Goal: Information Seeking & Learning: Learn about a topic

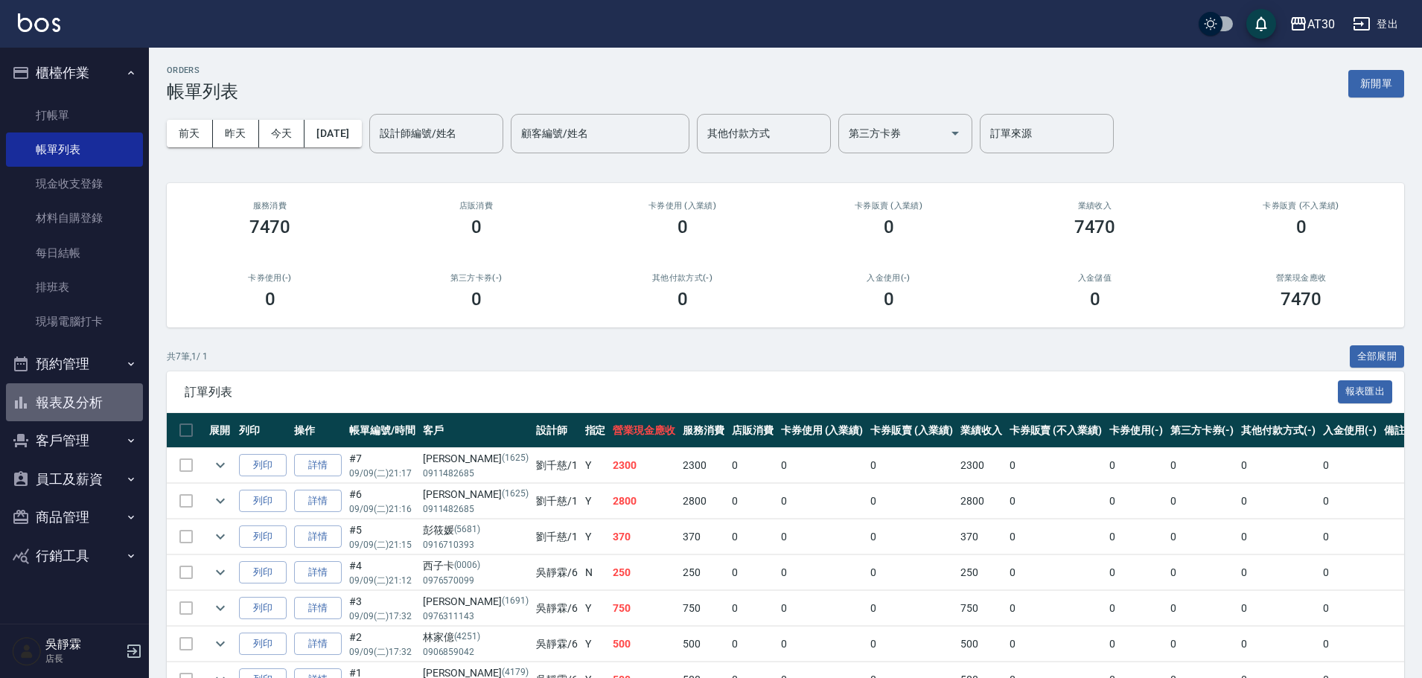
click at [95, 406] on button "報表及分析" at bounding box center [74, 402] width 137 height 39
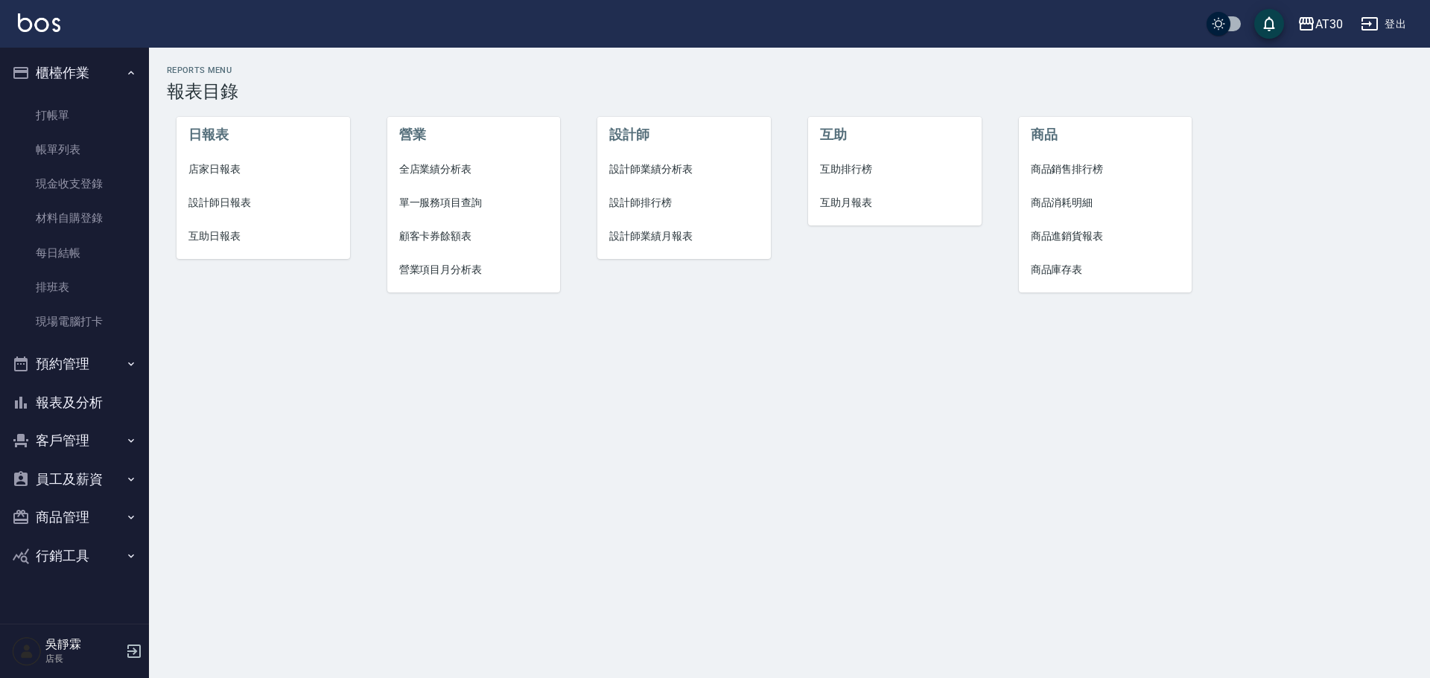
click at [667, 162] on span "設計師業績分析表" at bounding box center [684, 170] width 150 height 16
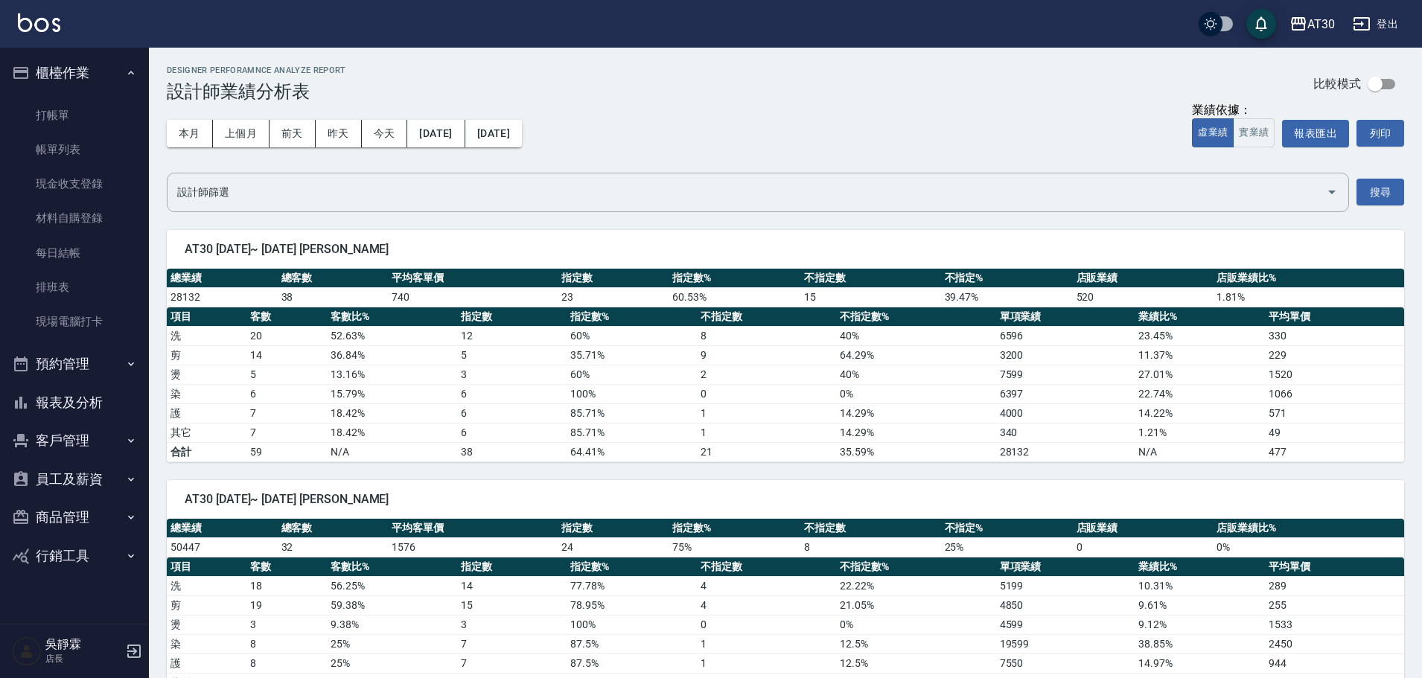
click at [95, 398] on button "報表及分析" at bounding box center [74, 402] width 137 height 39
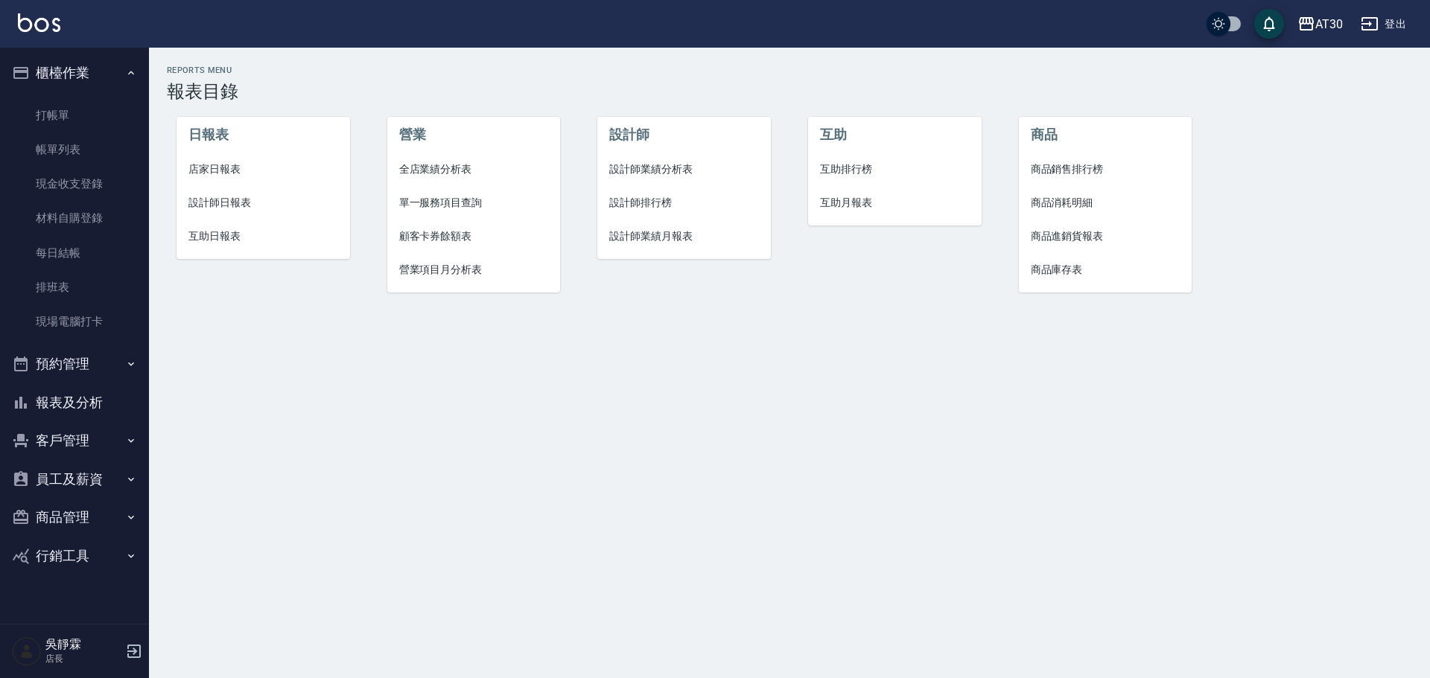
click at [644, 204] on span "設計師排行榜" at bounding box center [684, 203] width 150 height 16
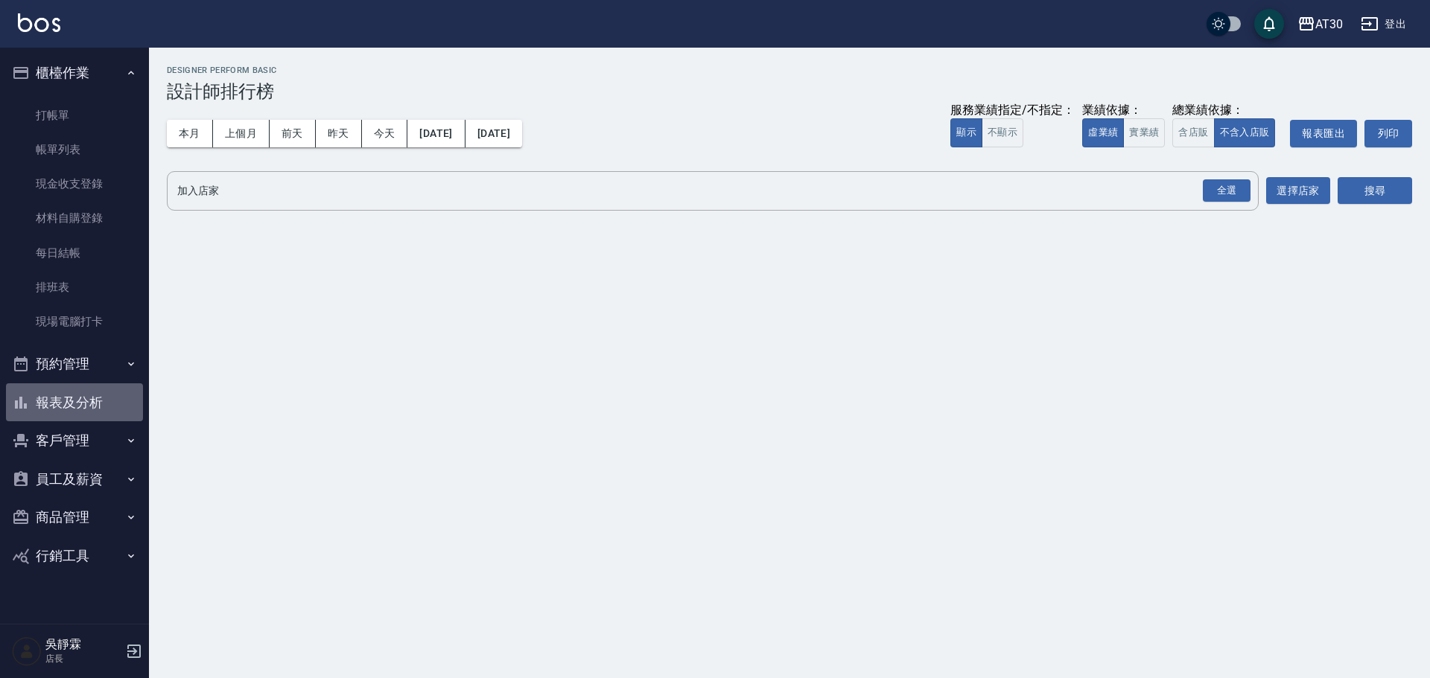
click at [86, 394] on button "報表及分析" at bounding box center [74, 402] width 137 height 39
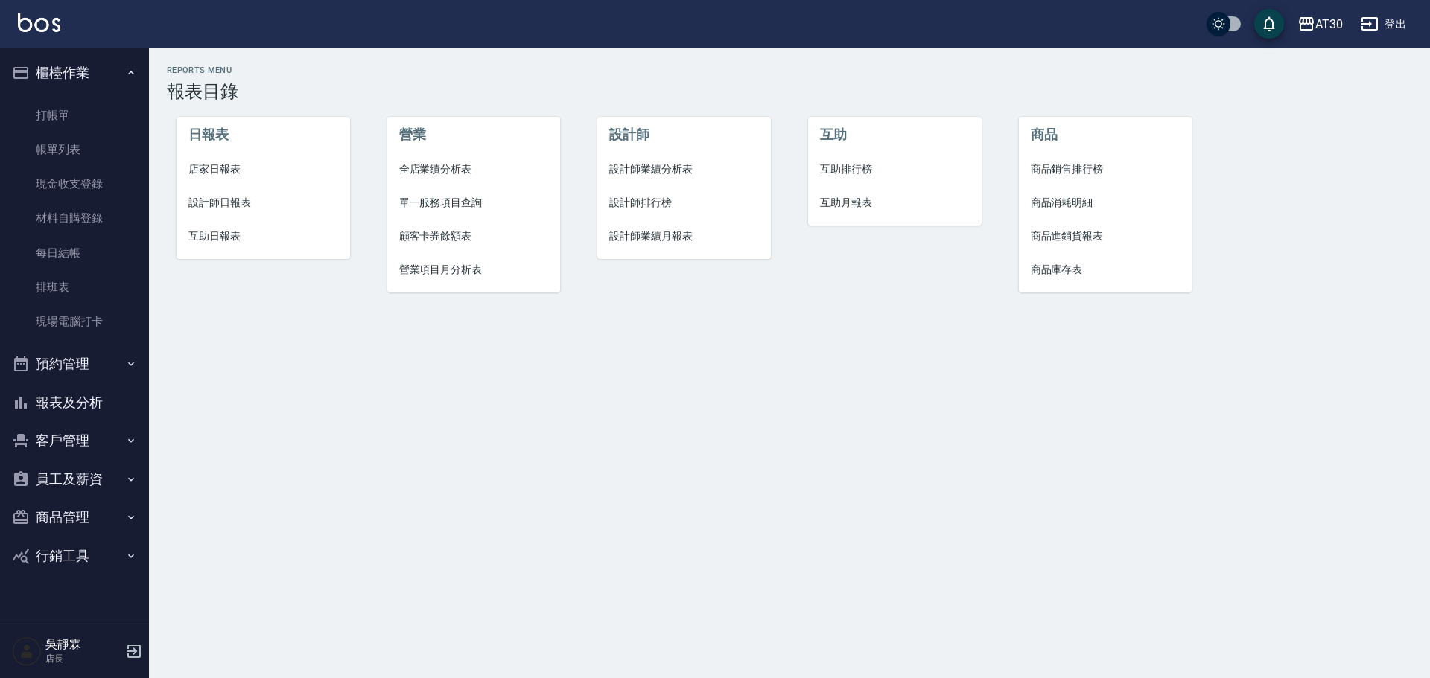
click at [637, 207] on span "設計師排行榜" at bounding box center [684, 203] width 150 height 16
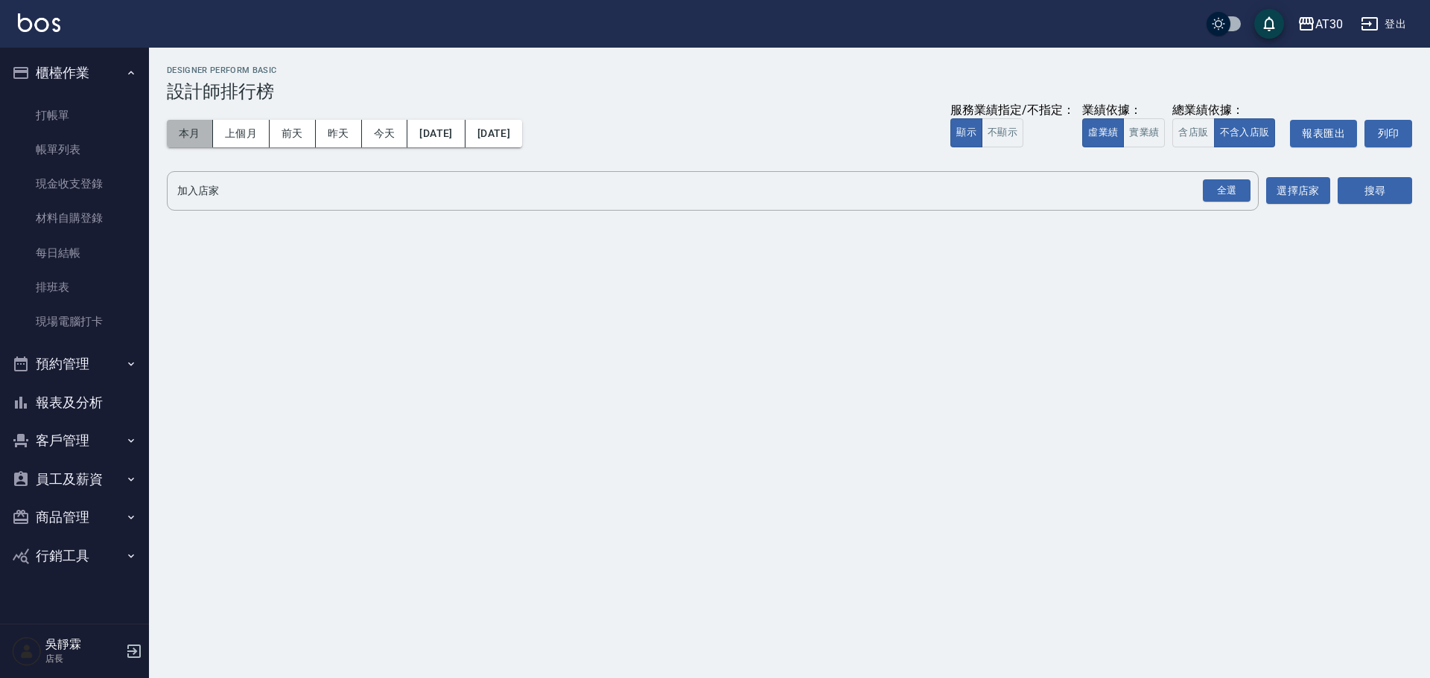
click at [196, 135] on button "本月" at bounding box center [190, 134] width 46 height 28
click at [204, 135] on button "本月" at bounding box center [190, 134] width 46 height 28
click at [1234, 185] on div "全選" at bounding box center [1226, 190] width 48 height 23
click at [1351, 187] on button "搜尋" at bounding box center [1374, 192] width 74 height 28
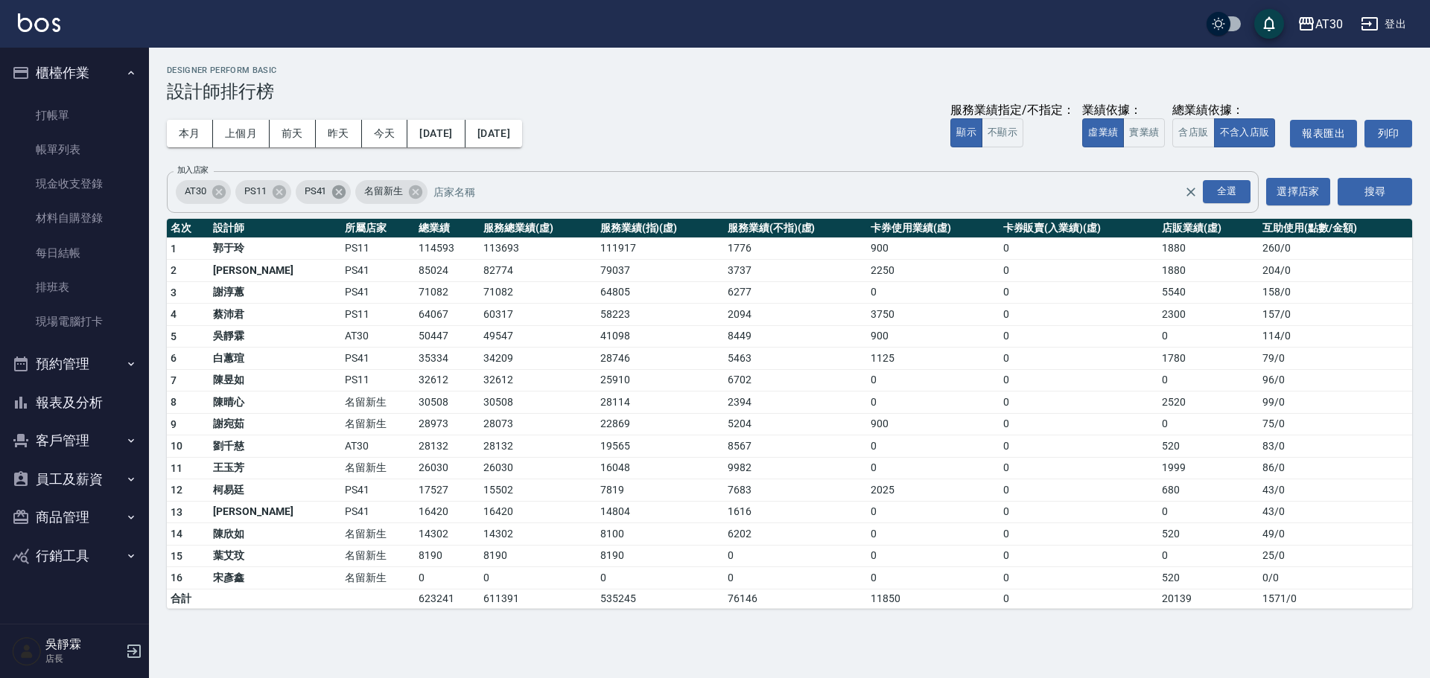
click at [340, 189] on icon at bounding box center [338, 191] width 13 height 13
click at [279, 191] on icon at bounding box center [279, 192] width 16 height 16
click at [1375, 184] on button "搜尋" at bounding box center [1374, 192] width 74 height 28
